Goal: Navigation & Orientation: Understand site structure

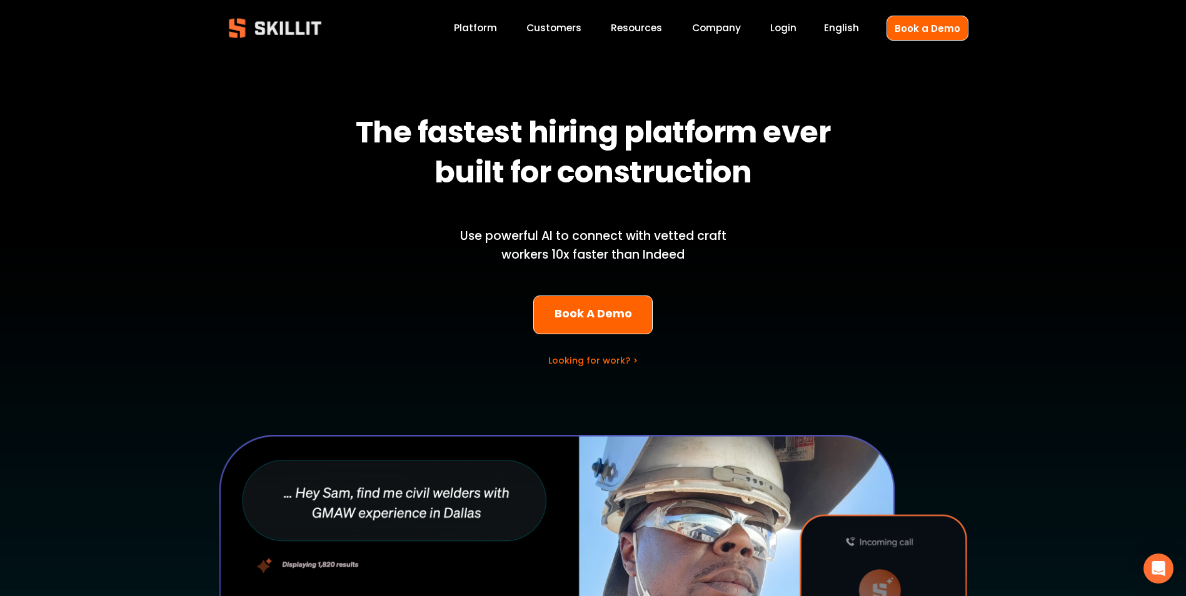
click at [194, 215] on div "The fastest hiring platform ever built for construction Use powerful AI to conn…" at bounding box center [593, 453] width 1186 height 775
click at [477, 26] on link "Platform" at bounding box center [475, 28] width 43 height 17
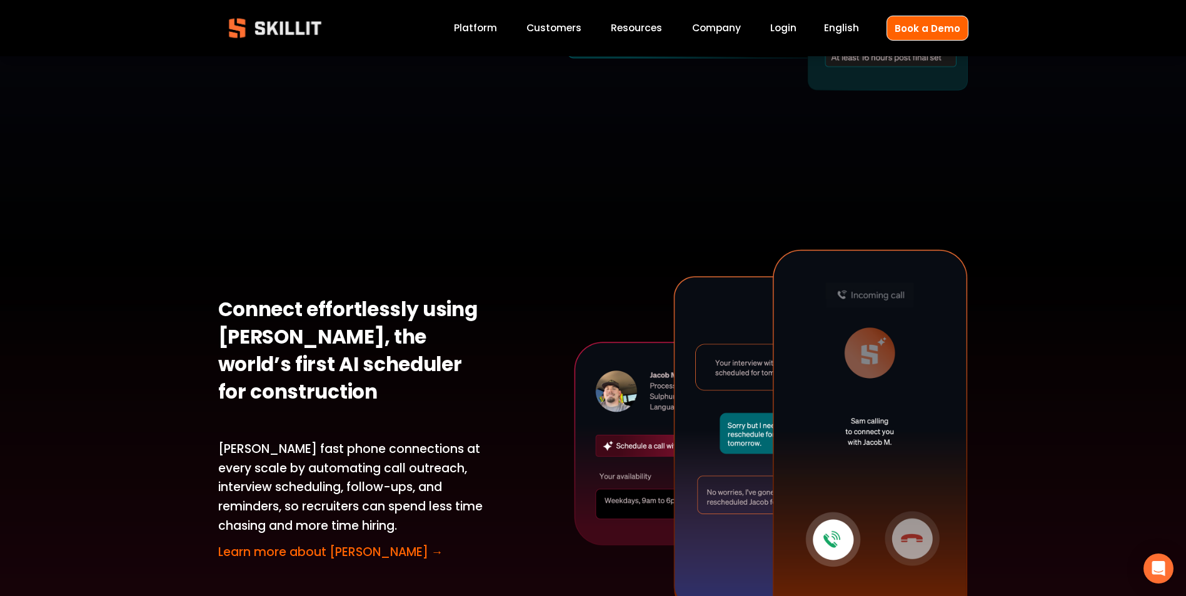
scroll to position [2626, 0]
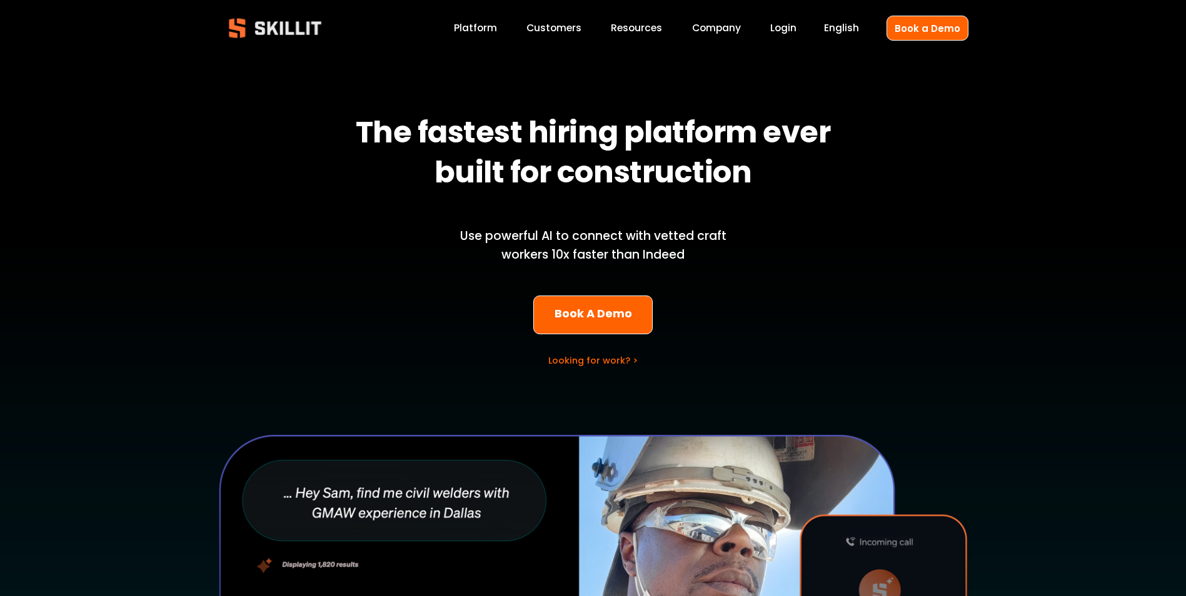
click at [574, 26] on link "Customers" at bounding box center [553, 28] width 55 height 17
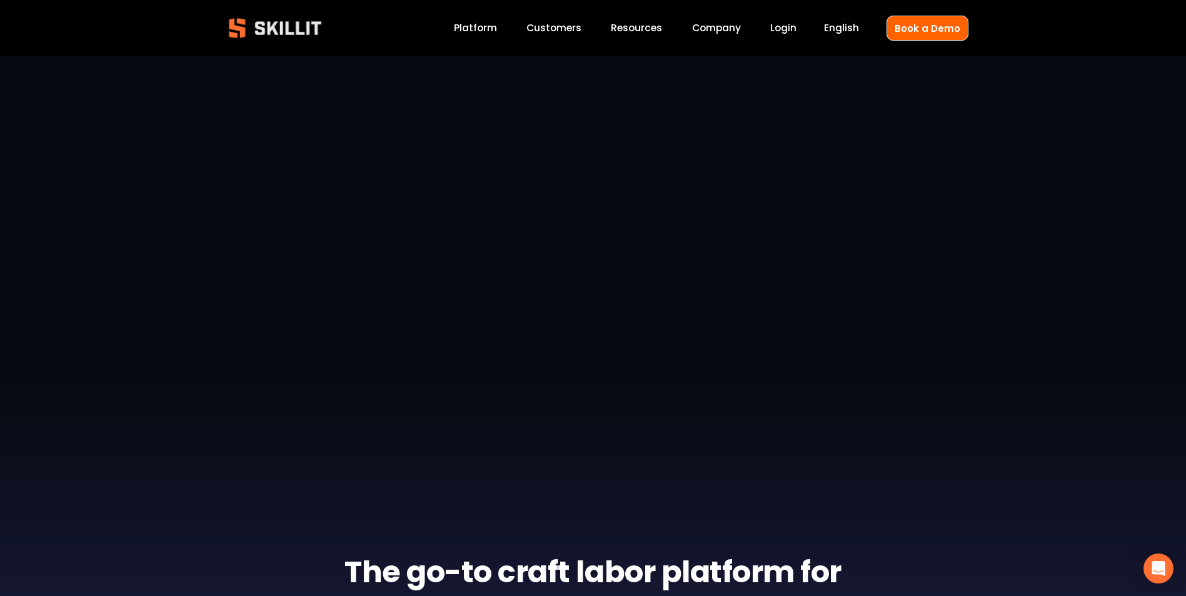
scroll to position [63, 0]
click at [81, 313] on div "The go-to craft labor platform for America’s Top ENR and specialty trades Civil…" at bounding box center [593, 372] width 1186 height 599
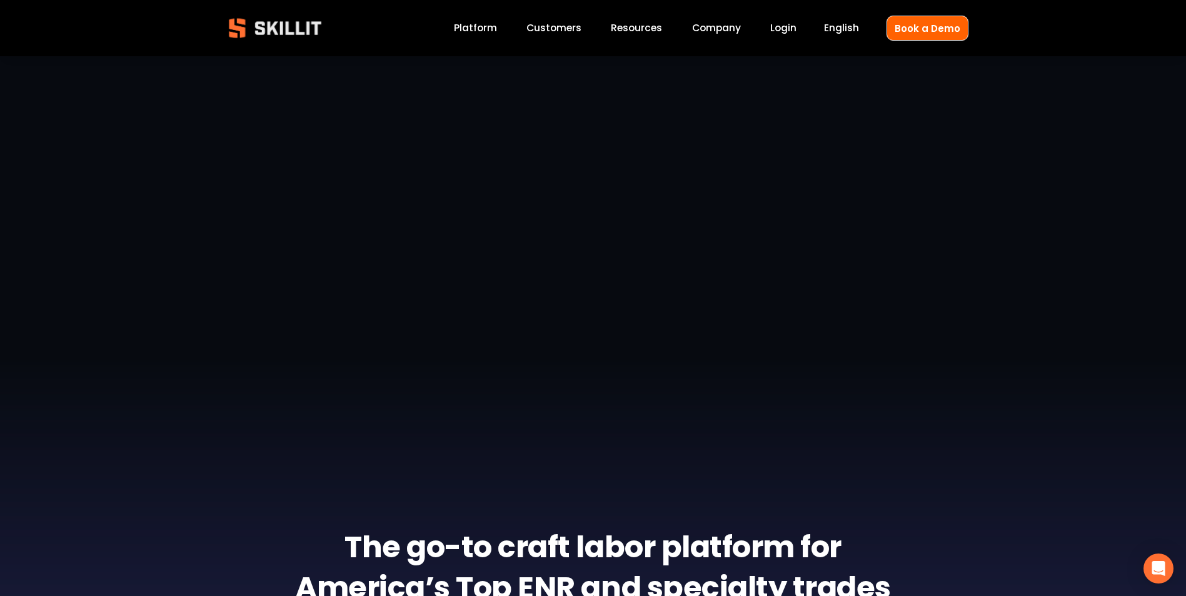
scroll to position [0, 0]
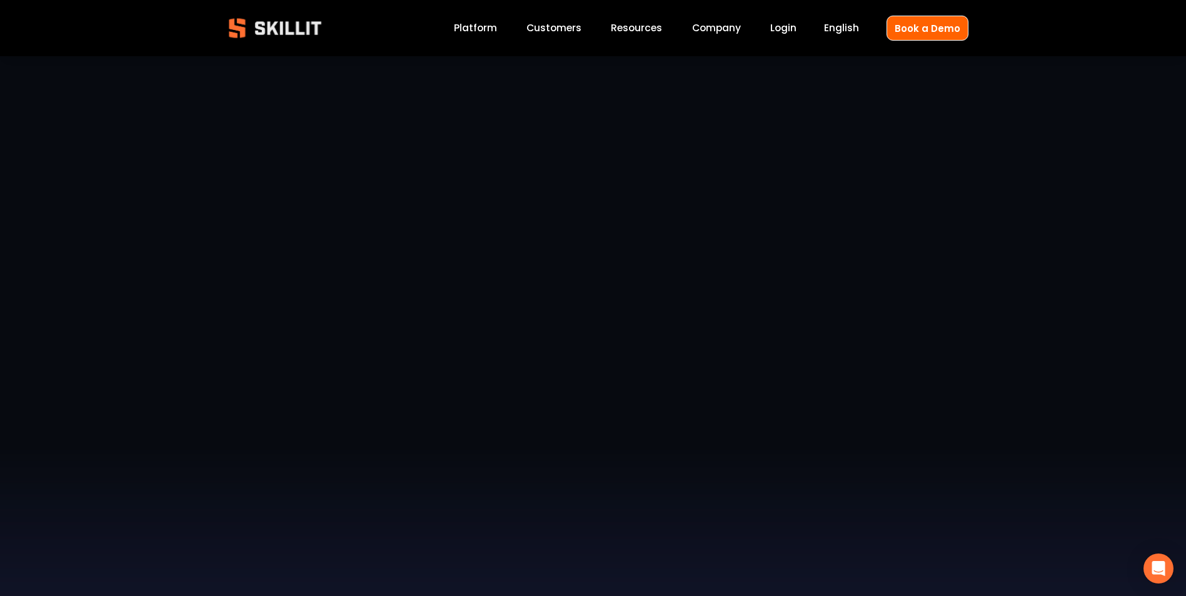
click at [0, 0] on span "Blog" at bounding box center [0, 0] width 0 height 0
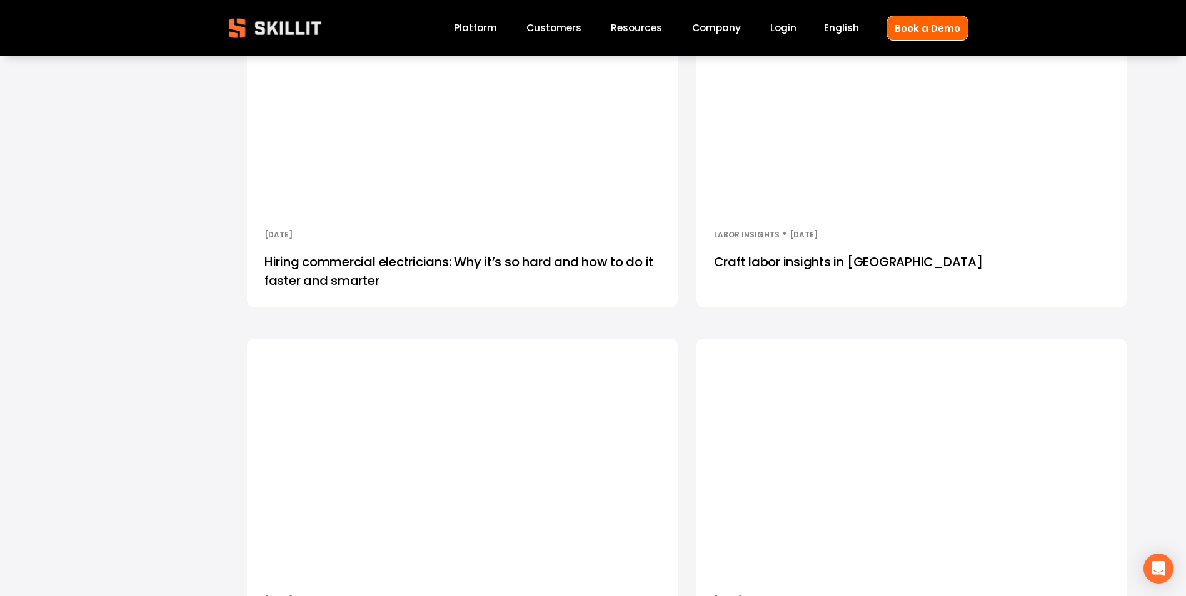
scroll to position [2688, 0]
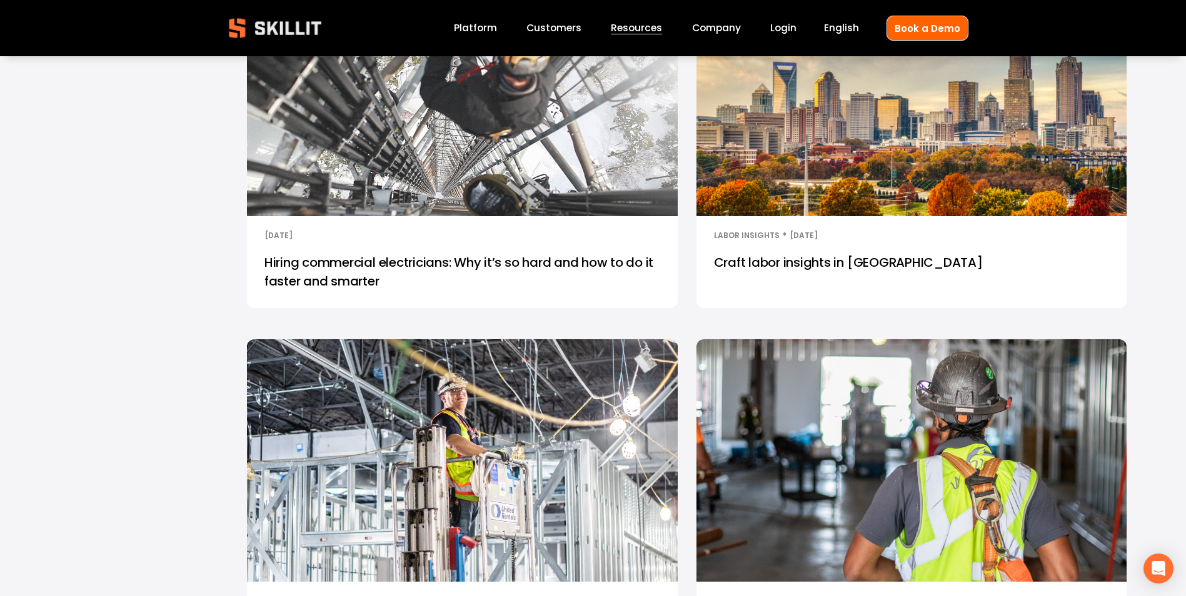
click at [0, 0] on span "Pricing" at bounding box center [0, 0] width 0 height 0
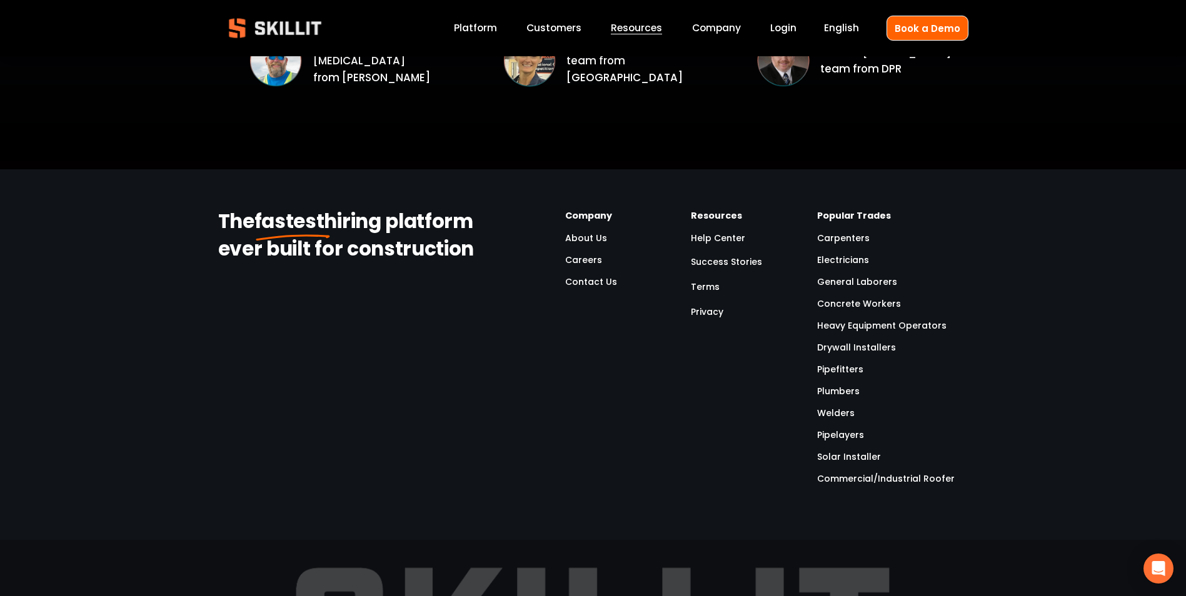
scroll to position [2001, 0]
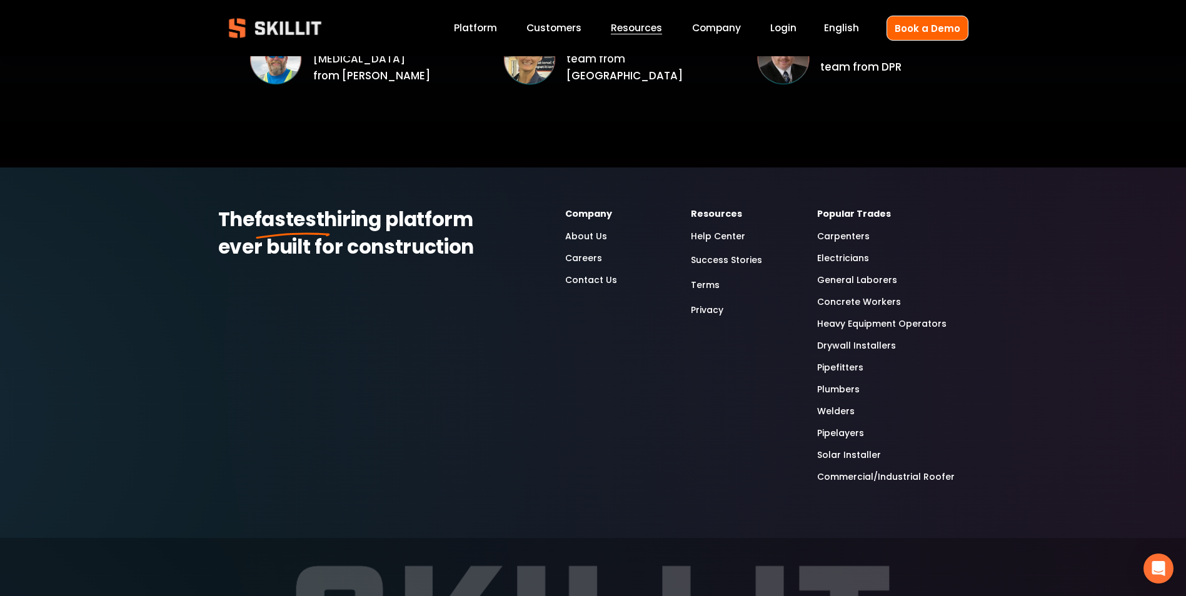
click at [586, 239] on link "About Us" at bounding box center [586, 236] width 42 height 14
